Goal: Transaction & Acquisition: Purchase product/service

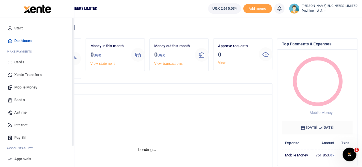
scroll to position [5, 5]
click at [24, 88] on span "Mobile Money" at bounding box center [25, 88] width 23 height 6
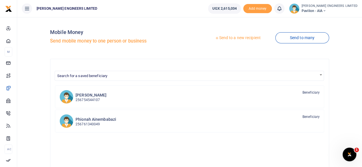
click at [227, 39] on link "Send to a new recipient" at bounding box center [237, 38] width 75 height 10
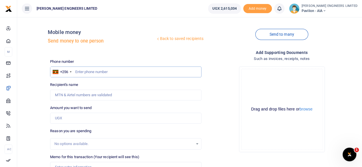
click at [90, 73] on input "text" at bounding box center [125, 72] width 151 height 11
type input "709789939"
click at [65, 118] on input "Amount you want to send" at bounding box center [125, 118] width 151 height 11
type input "Florence Nayiga"
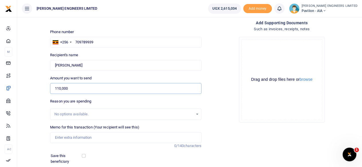
scroll to position [38, 0]
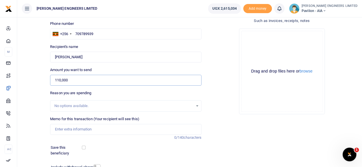
type input "110,000"
click at [61, 130] on input "Memo for this transaction (Your recipient will see this)" at bounding box center [125, 129] width 151 height 11
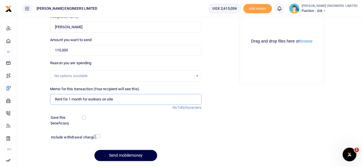
scroll to position [76, 0]
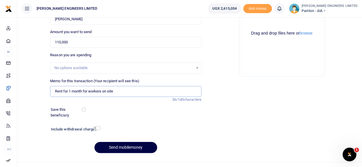
type input "Rent for 1 month for workers on site"
click at [97, 128] on input "checkbox" at bounding box center [96, 128] width 7 height 4
checkbox input "true"
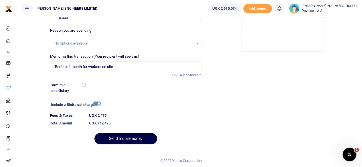
scroll to position [101, 0]
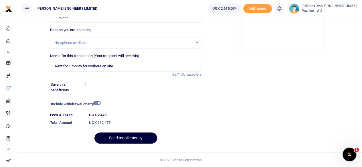
click at [133, 138] on button "Send mobilemoney" at bounding box center [125, 138] width 63 height 11
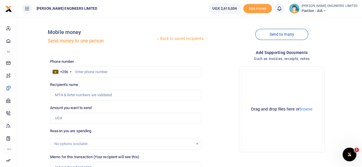
click at [282, 8] on icon at bounding box center [279, 8] width 6 height 6
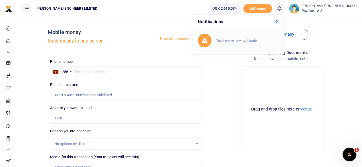
click at [252, 39] on small "You have no new notification" at bounding box center [237, 41] width 42 height 4
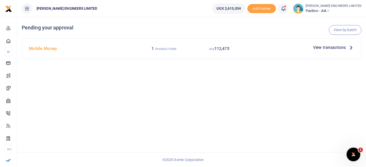
click at [315, 48] on span "View transactions" at bounding box center [329, 47] width 33 height 6
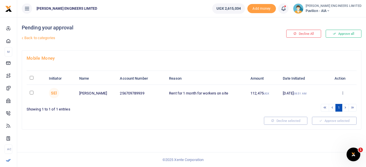
click at [32, 93] on input "checkbox" at bounding box center [32, 93] width 4 height 4
checkbox input "true"
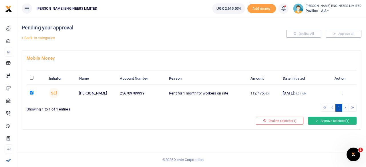
click at [329, 120] on button "Approve selected (1)" at bounding box center [332, 121] width 49 height 8
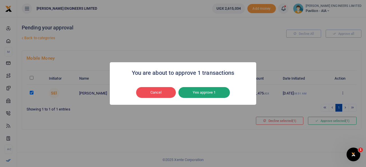
click at [210, 91] on button "Yes approve 1" at bounding box center [203, 92] width 51 height 11
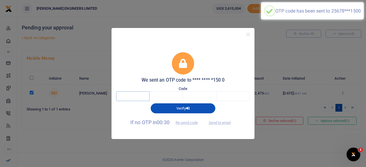
click at [129, 96] on input "text" at bounding box center [132, 97] width 33 height 10
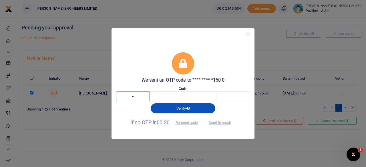
type input "6"
type input "2"
type input "1"
type input "0"
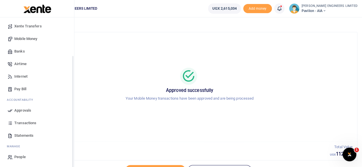
scroll to position [49, 0]
click at [25, 122] on span "Transactions" at bounding box center [25, 123] width 22 height 6
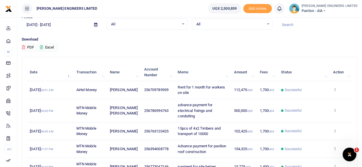
scroll to position [38, 0]
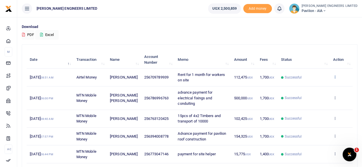
click at [334, 77] on icon at bounding box center [335, 77] width 4 height 4
click at [317, 88] on link "View details" at bounding box center [313, 87] width 45 height 8
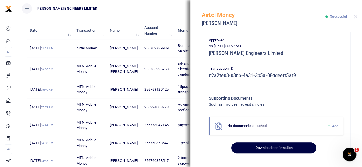
scroll to position [76, 0]
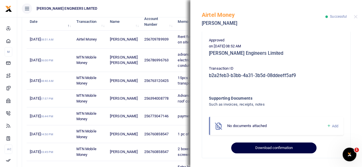
click at [269, 148] on button "Download confirmation" at bounding box center [273, 148] width 85 height 11
click at [279, 149] on button "Download confirmation" at bounding box center [273, 148] width 85 height 11
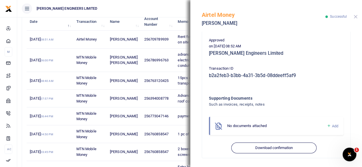
click at [356, 17] on button "Close" at bounding box center [355, 17] width 4 height 4
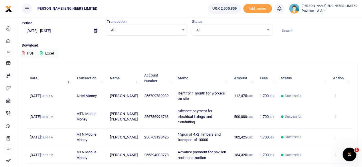
scroll to position [0, 0]
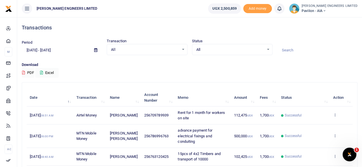
click at [326, 11] on icon at bounding box center [323, 11] width 3 height 4
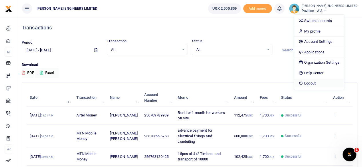
click at [331, 84] on link "Logout" at bounding box center [319, 83] width 50 height 8
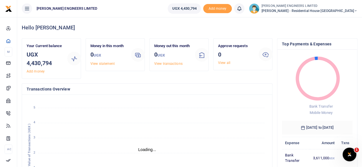
scroll to position [5, 5]
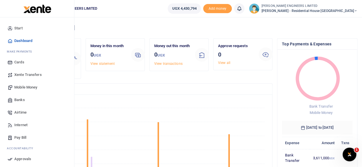
click at [20, 88] on span "Mobile Money" at bounding box center [25, 88] width 23 height 6
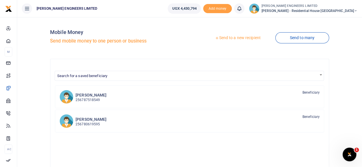
click at [229, 38] on link "Send to a new recipient" at bounding box center [237, 38] width 75 height 10
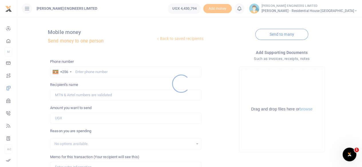
click at [80, 69] on div at bounding box center [181, 83] width 362 height 167
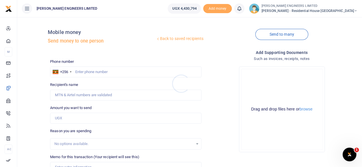
click at [81, 73] on div at bounding box center [181, 83] width 362 height 167
click at [87, 73] on input "text" at bounding box center [125, 72] width 151 height 11
type input "762775581"
type input "[PERSON_NAME]"
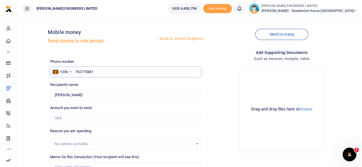
type input "762775581"
click at [65, 118] on input "Amount you want to send" at bounding box center [125, 118] width 151 height 11
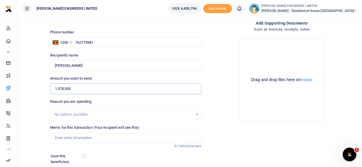
scroll to position [38, 0]
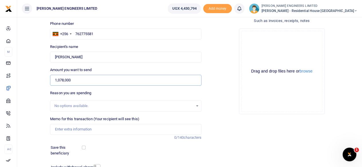
type input "1,078,000"
click at [61, 130] on input "Memo for this transaction (Your recipient will see this)" at bounding box center [125, 129] width 151 height 11
click at [59, 130] on input "70pcs" at bounding box center [125, 129] width 151 height 11
click at [68, 130] on input "70 pcs" at bounding box center [125, 129] width 151 height 11
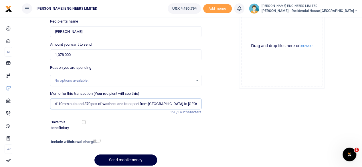
scroll to position [76, 0]
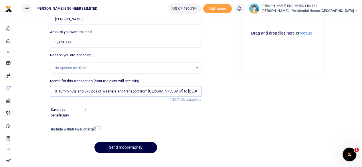
type input "70 pcs of 10mm threaded bars and 870 pcs of 10mm nuts and 870 pcs of washers an…"
click at [98, 128] on input "checkbox" at bounding box center [96, 128] width 7 height 4
checkbox input "true"
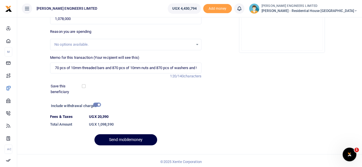
scroll to position [101, 0]
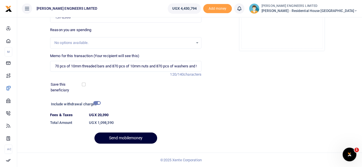
click at [132, 138] on button "Send mobilemoney" at bounding box center [125, 138] width 63 height 11
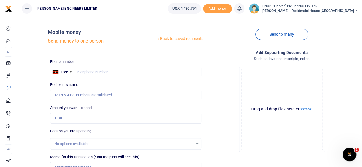
click at [242, 11] on icon at bounding box center [239, 8] width 6 height 6
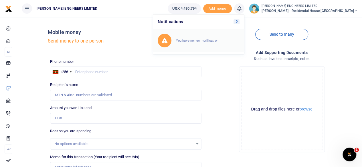
click at [210, 41] on small "You have no new notification" at bounding box center [197, 41] width 42 height 4
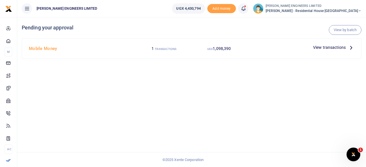
click at [223, 49] on span "1,098,390" at bounding box center [222, 48] width 18 height 5
click at [317, 48] on span "View transactions" at bounding box center [329, 47] width 33 height 6
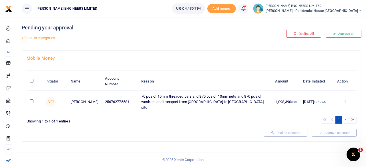
click at [31, 100] on input "checkbox" at bounding box center [32, 102] width 4 height 4
checkbox input "true"
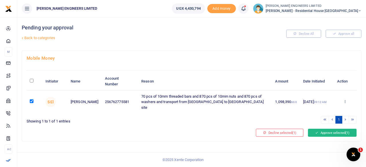
click at [321, 129] on button "Approve selected (1)" at bounding box center [332, 133] width 49 height 8
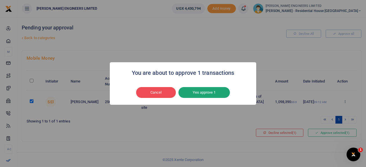
click at [214, 96] on button "Yes approve 1" at bounding box center [203, 92] width 51 height 11
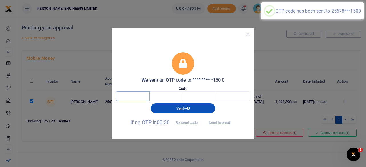
click at [135, 97] on input "text" at bounding box center [132, 97] width 33 height 10
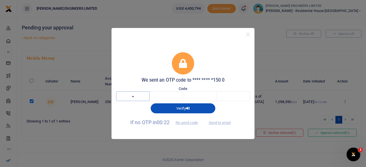
type input "8"
type input "5"
type input "3"
type input "4"
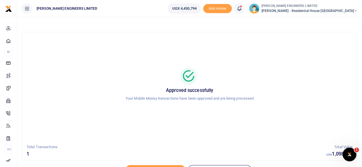
click at [356, 11] on icon at bounding box center [355, 11] width 3 height 4
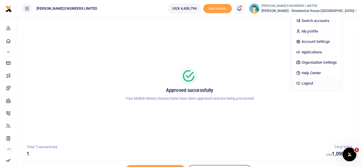
click at [325, 83] on link "Logout" at bounding box center [316, 83] width 50 height 8
